Goal: Information Seeking & Learning: Learn about a topic

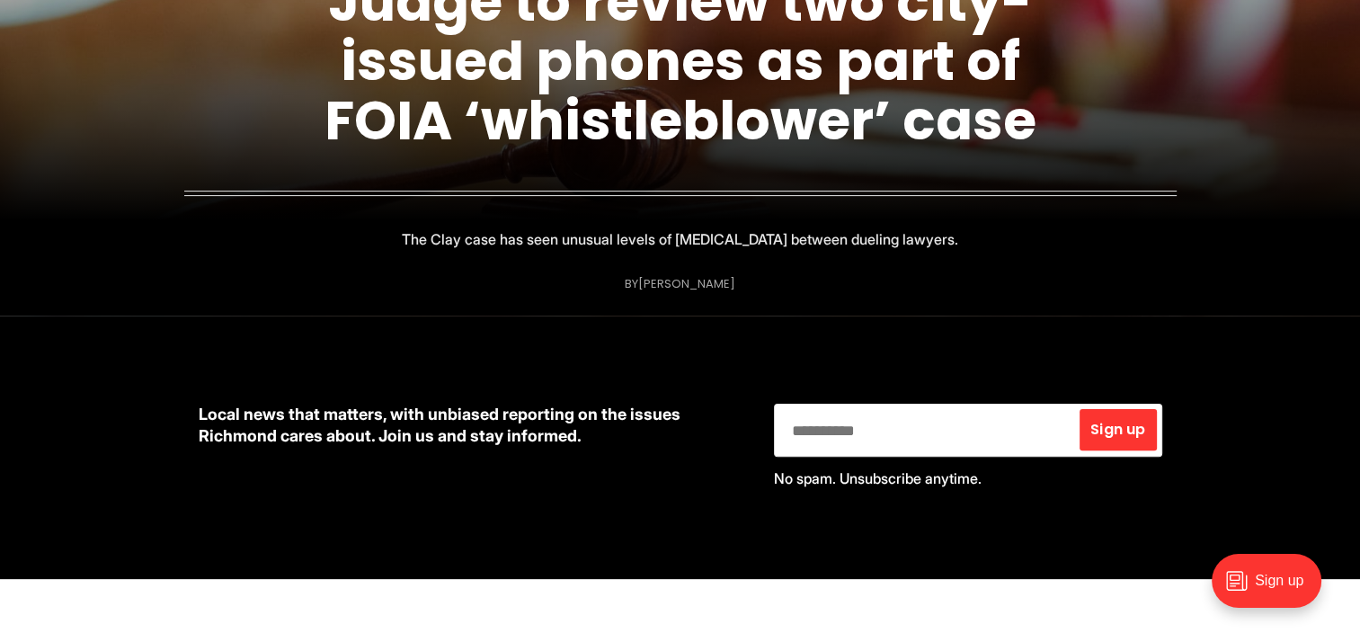
scroll to position [449, 0]
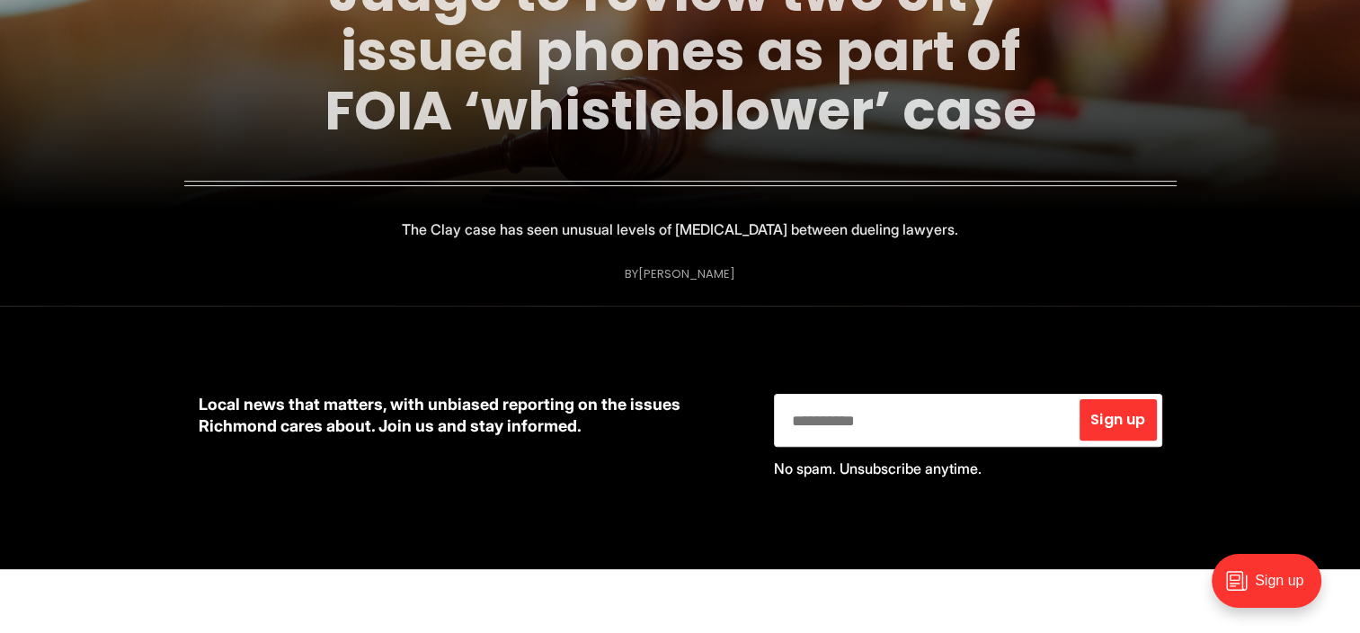
click at [505, 90] on link "Judge to review two city-issued phones as part of FOIA ‘whistleblower’ case" at bounding box center [680, 51] width 712 height 194
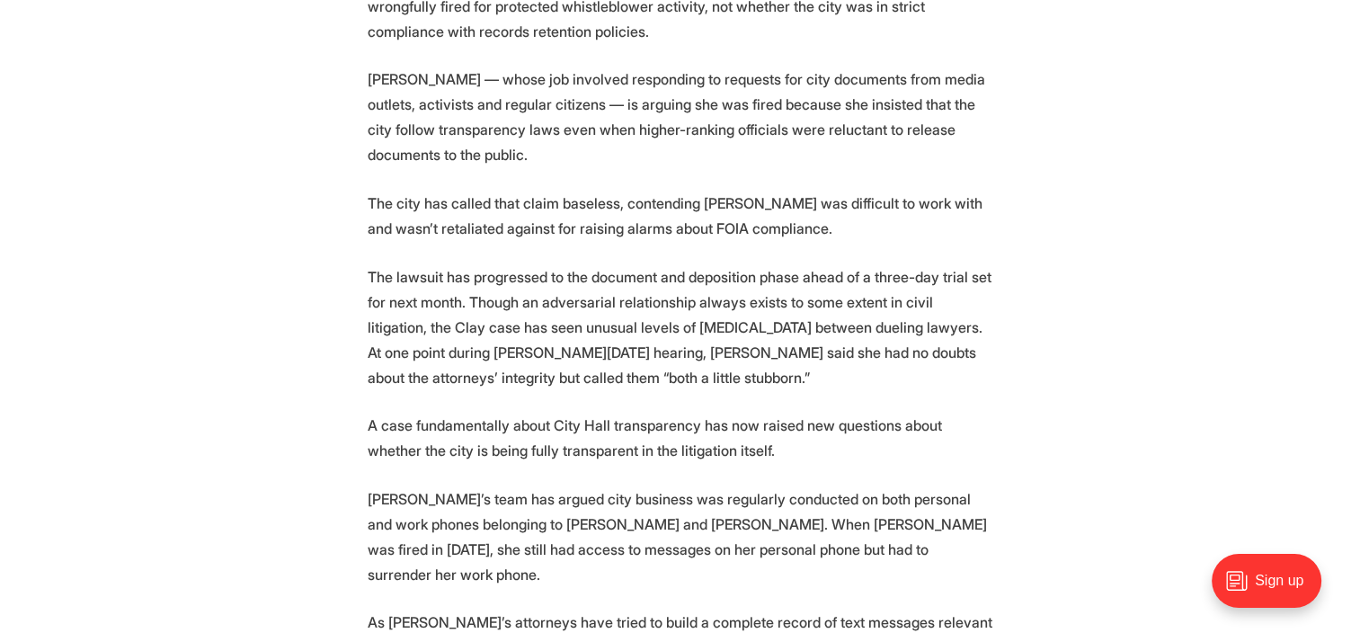
scroll to position [1977, 0]
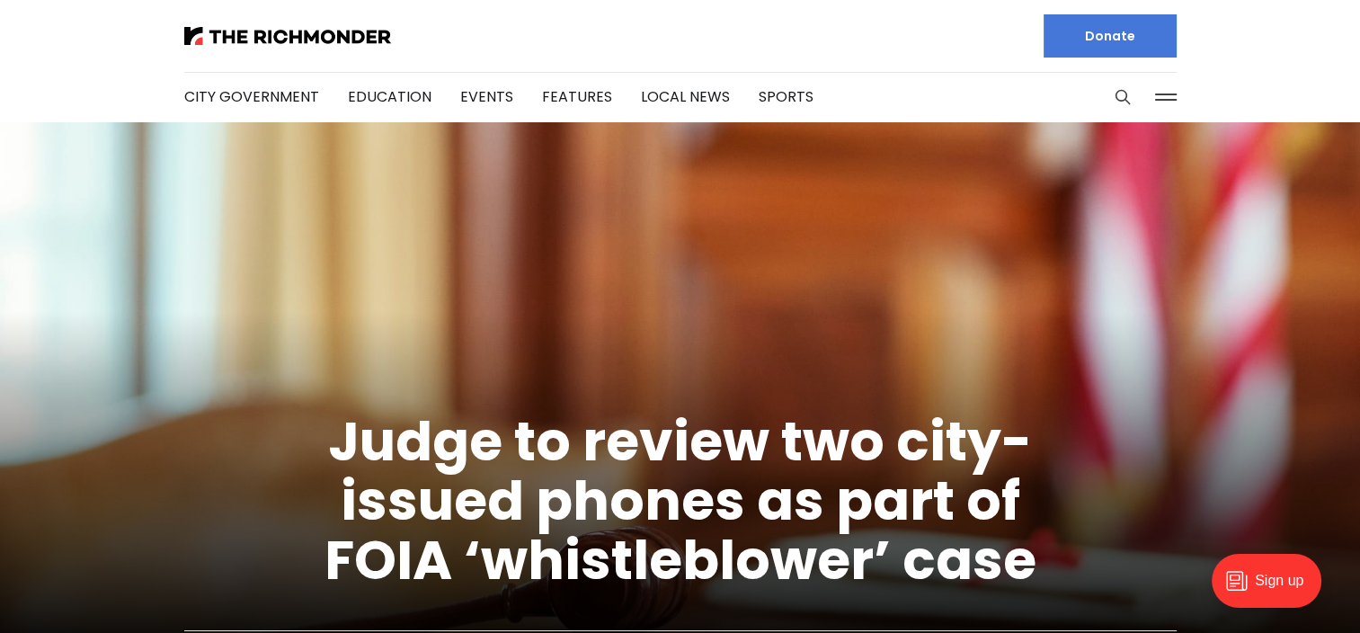
click at [470, 209] on img at bounding box center [680, 438] width 1360 height 633
click at [385, 94] on link "Education" at bounding box center [390, 96] width 84 height 21
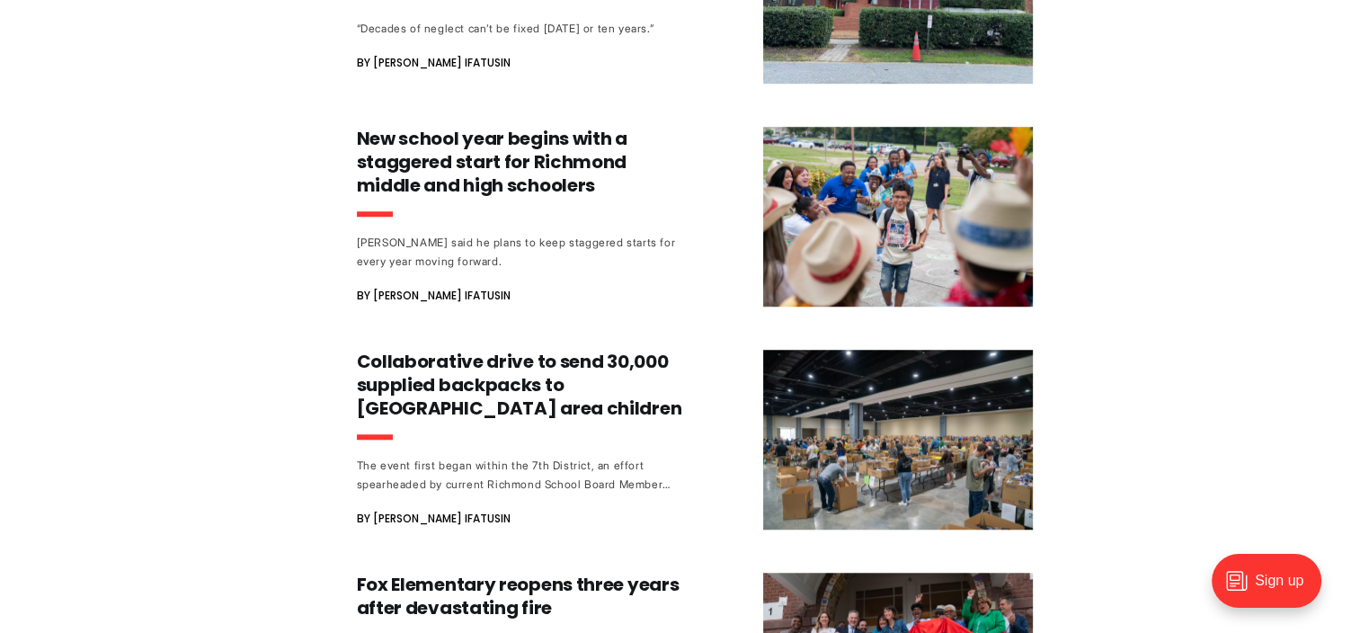
scroll to position [1438, 0]
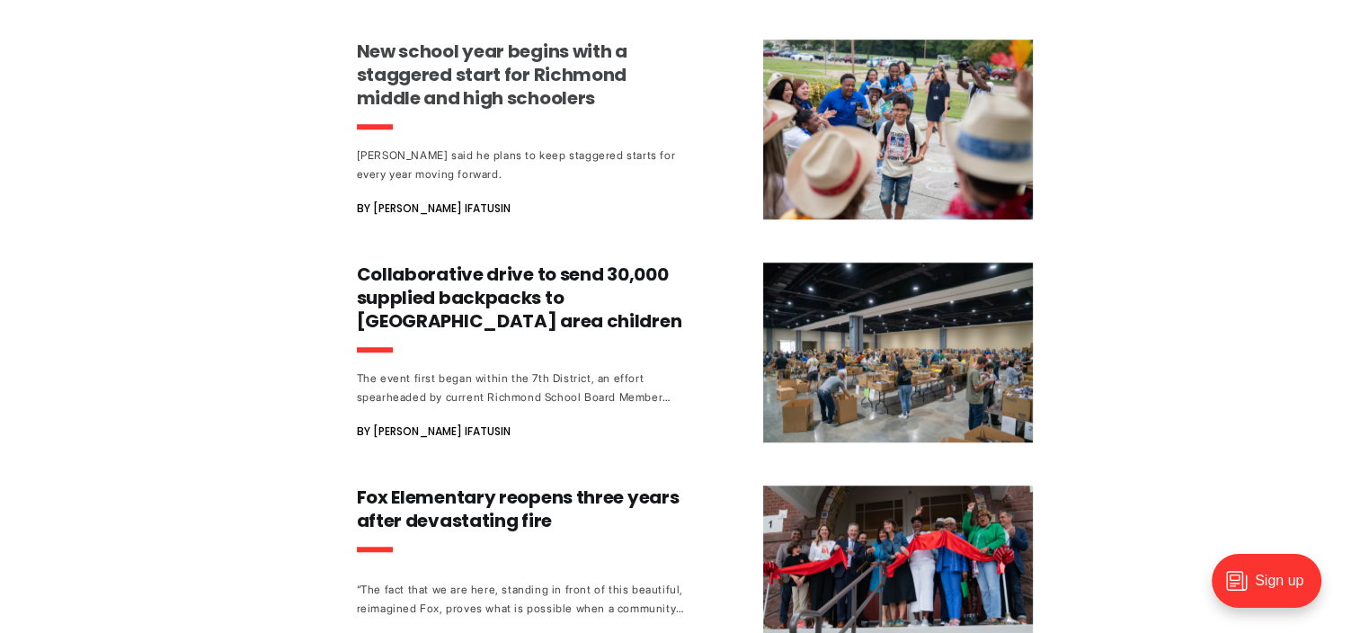
click at [383, 104] on h3 "New school year begins with a staggered start for Richmond middle and high scho…" at bounding box center [524, 75] width 334 height 70
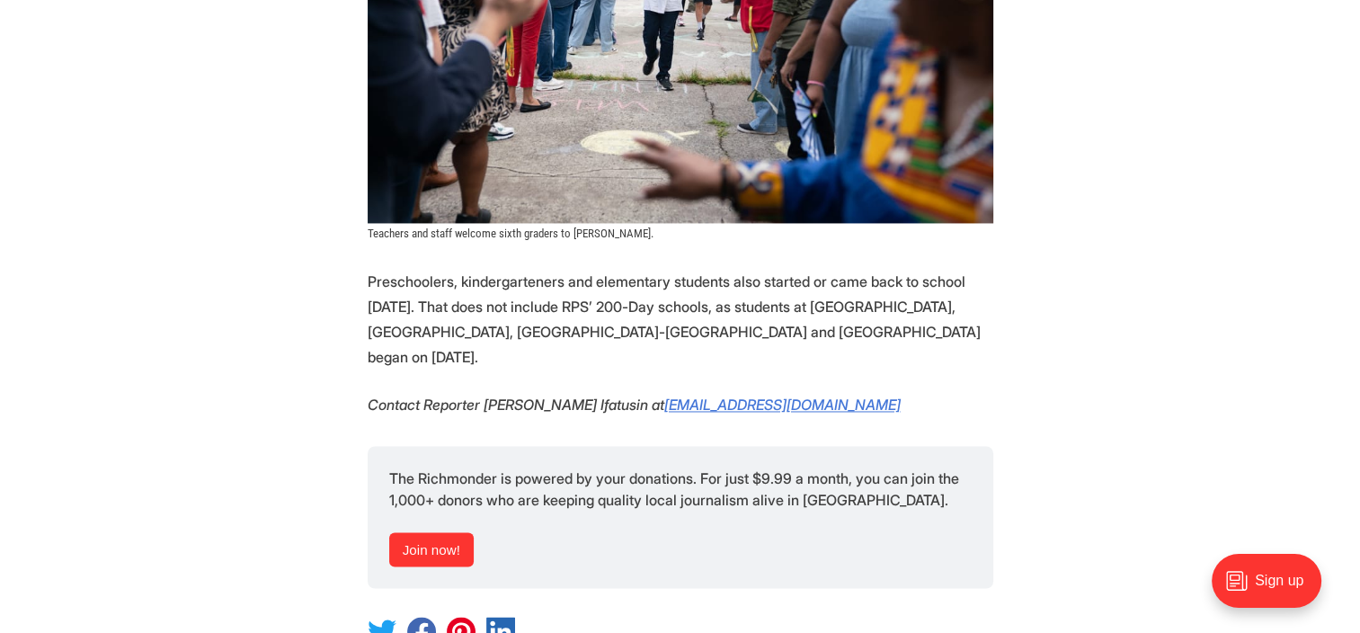
scroll to position [2697, 0]
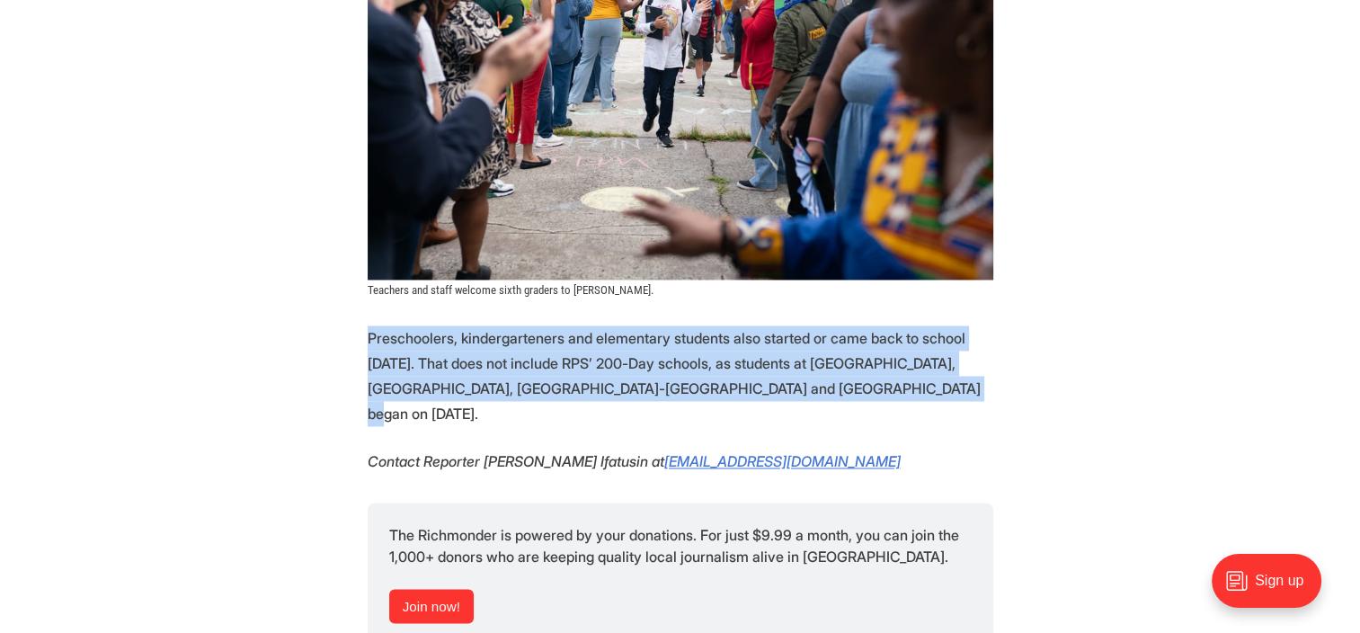
drag, startPoint x: 342, startPoint y: 369, endPoint x: 870, endPoint y: 431, distance: 532.3
drag, startPoint x: 870, startPoint y: 431, endPoint x: 441, endPoint y: 389, distance: 430.8
click at [441, 389] on p "Preschoolers, kindergarteners and elementary students also started or came back…" at bounding box center [681, 375] width 626 height 101
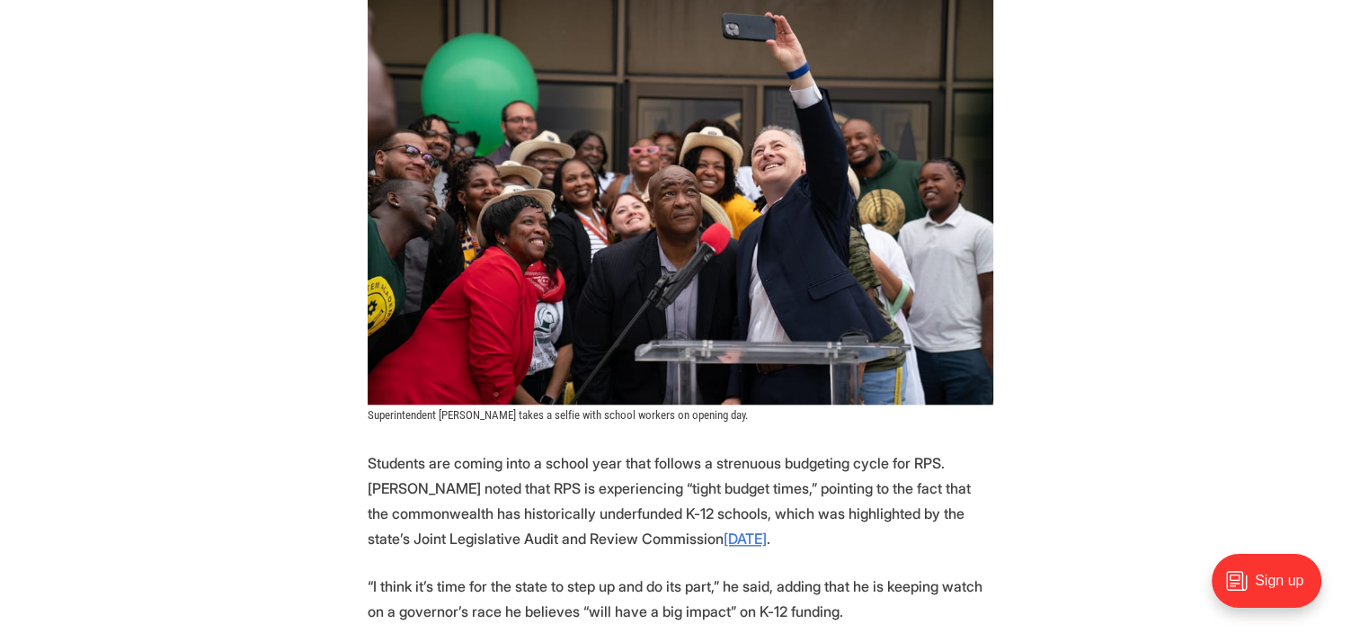
scroll to position [1528, 0]
